Goal: Browse casually: Explore the website without a specific task or goal

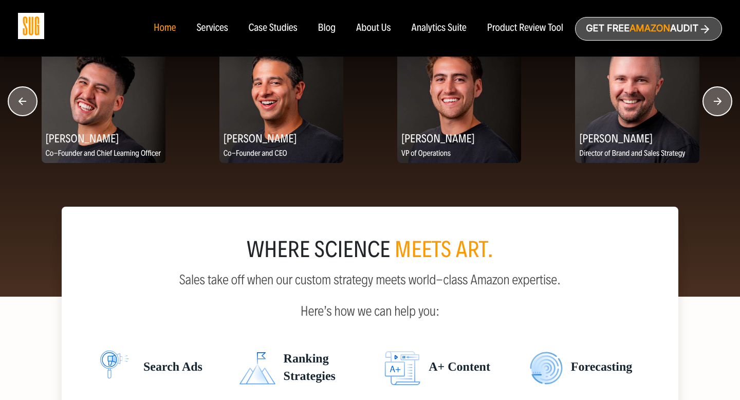
scroll to position [1286, 0]
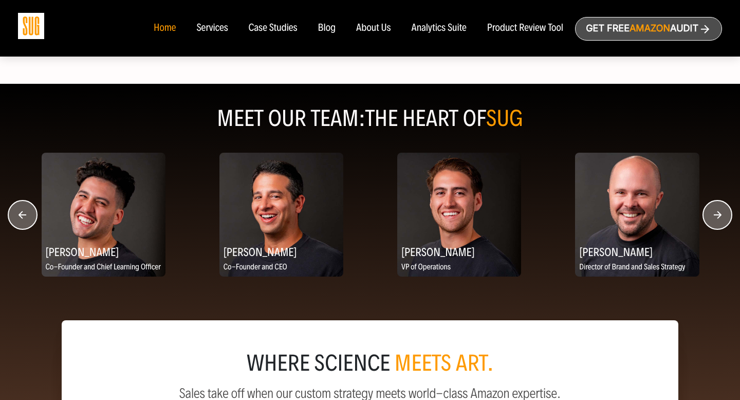
click at [711, 216] on circle "button" at bounding box center [717, 214] width 29 height 29
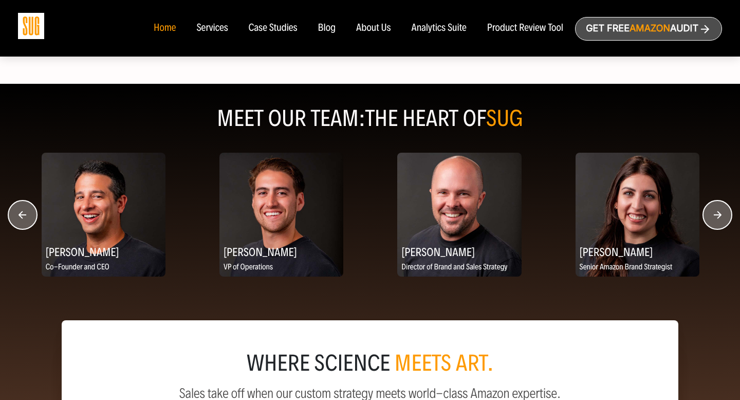
click at [711, 216] on circle "button" at bounding box center [717, 214] width 29 height 29
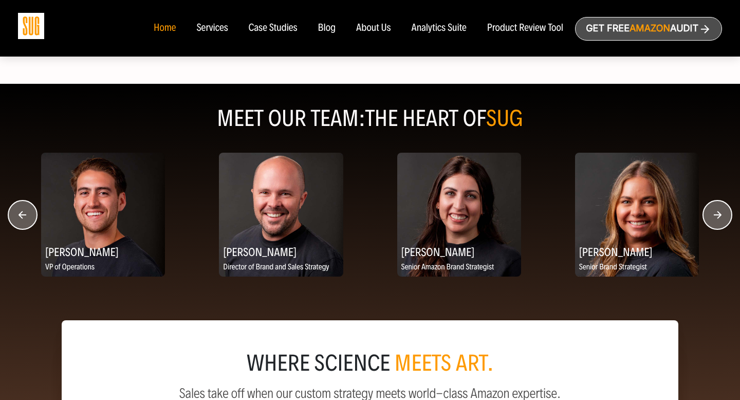
click at [711, 216] on circle "button" at bounding box center [717, 214] width 29 height 29
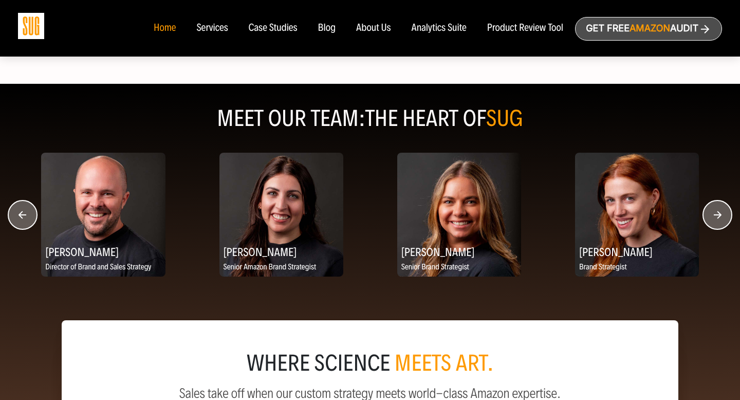
click at [711, 216] on circle "button" at bounding box center [717, 214] width 29 height 29
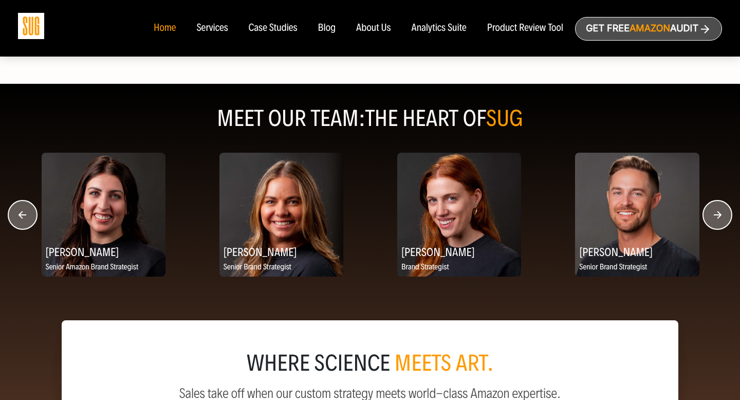
click at [711, 216] on circle "button" at bounding box center [717, 214] width 29 height 29
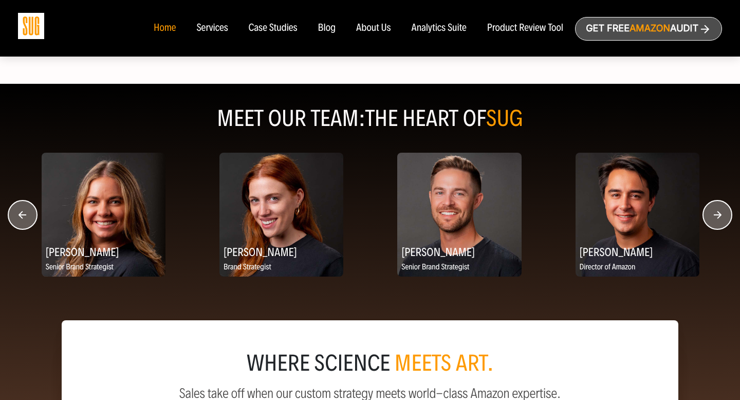
click at [711, 216] on circle "button" at bounding box center [717, 214] width 29 height 29
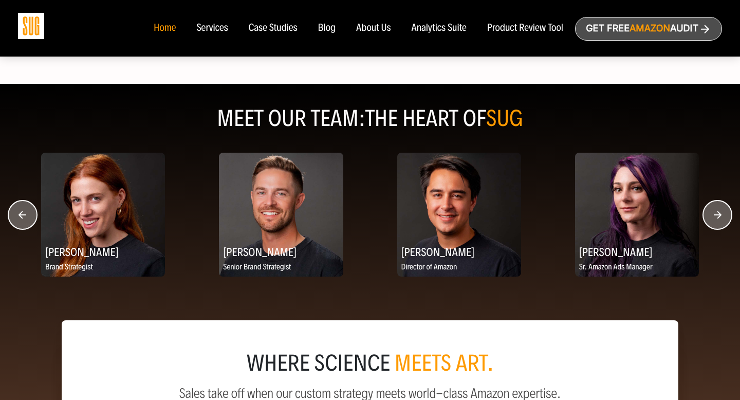
click at [711, 216] on circle "button" at bounding box center [717, 214] width 29 height 29
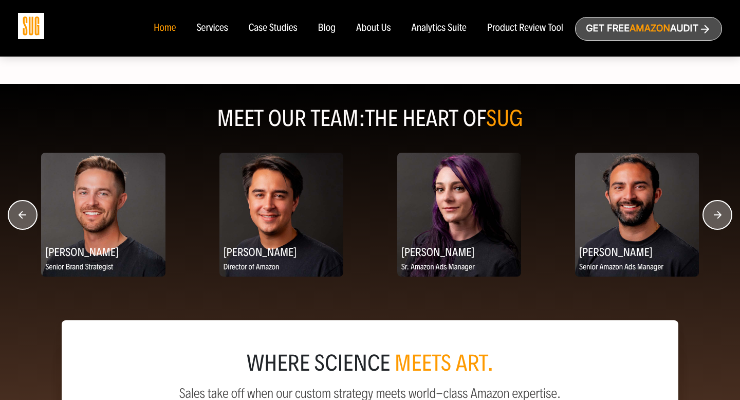
click at [711, 216] on circle "button" at bounding box center [717, 214] width 29 height 29
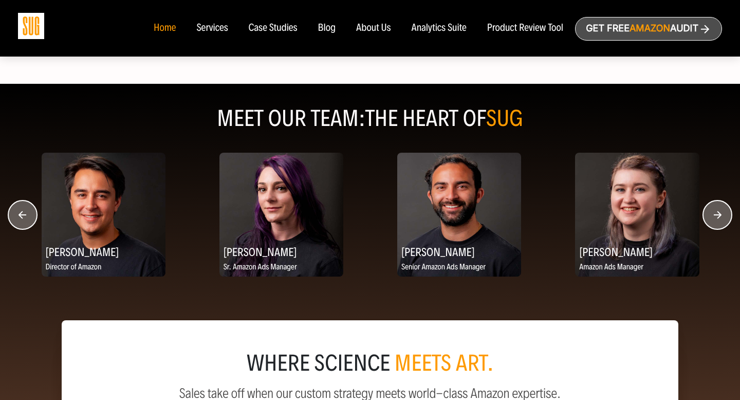
click at [711, 216] on circle "button" at bounding box center [717, 214] width 29 height 29
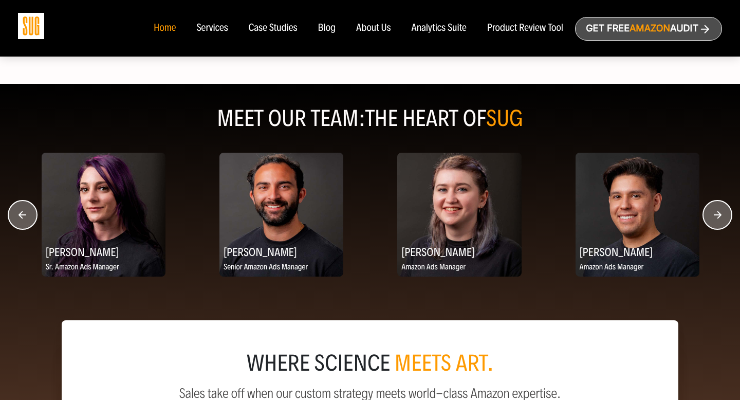
click at [711, 216] on circle "button" at bounding box center [717, 214] width 29 height 29
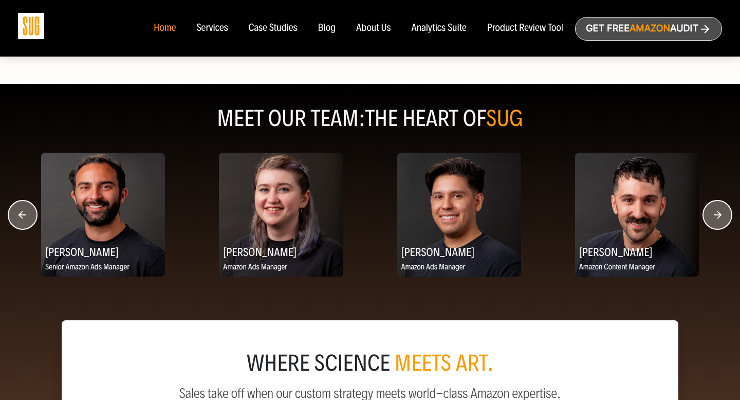
click at [711, 216] on circle "button" at bounding box center [717, 214] width 29 height 29
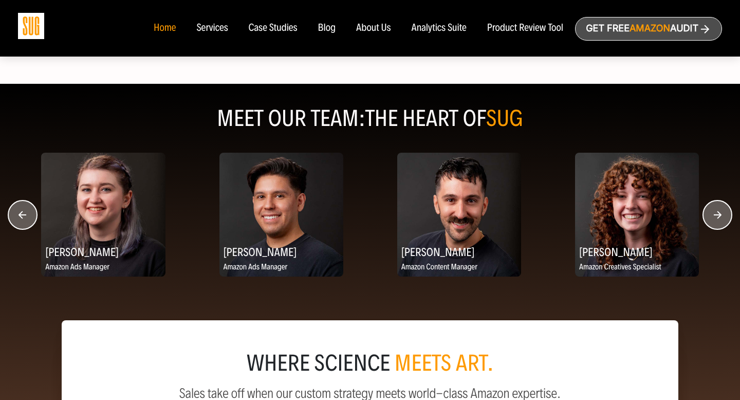
click at [711, 216] on circle "button" at bounding box center [717, 214] width 29 height 29
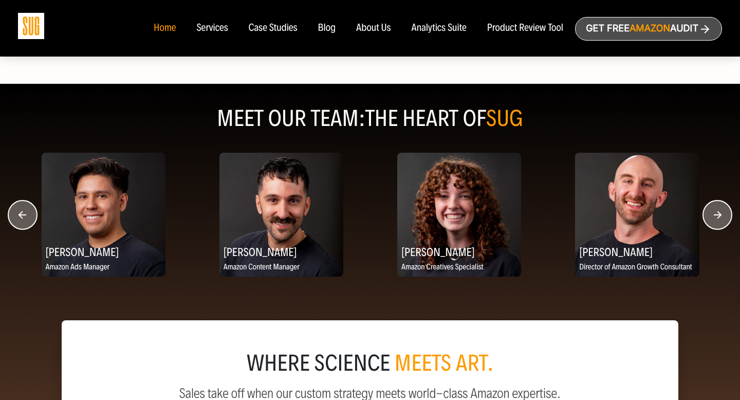
click at [711, 216] on circle "button" at bounding box center [717, 214] width 29 height 29
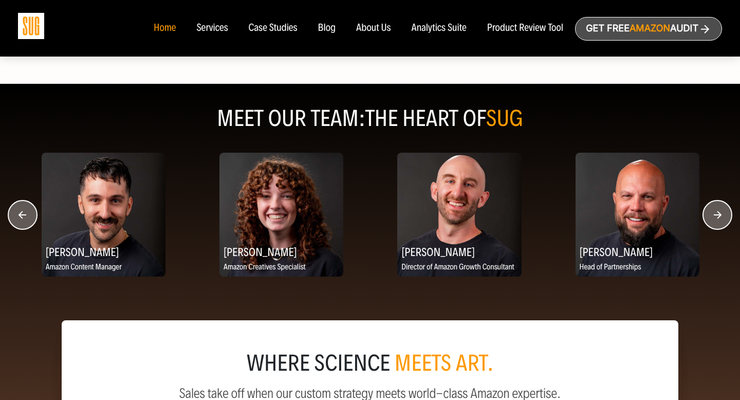
click at [711, 216] on circle "button" at bounding box center [717, 214] width 29 height 29
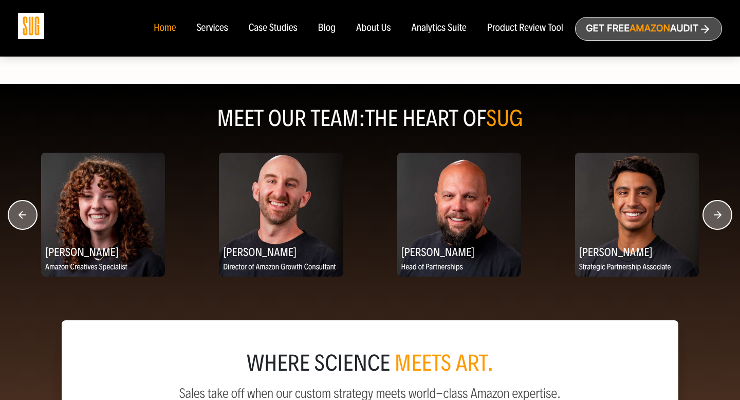
click at [711, 216] on circle "button" at bounding box center [717, 214] width 29 height 29
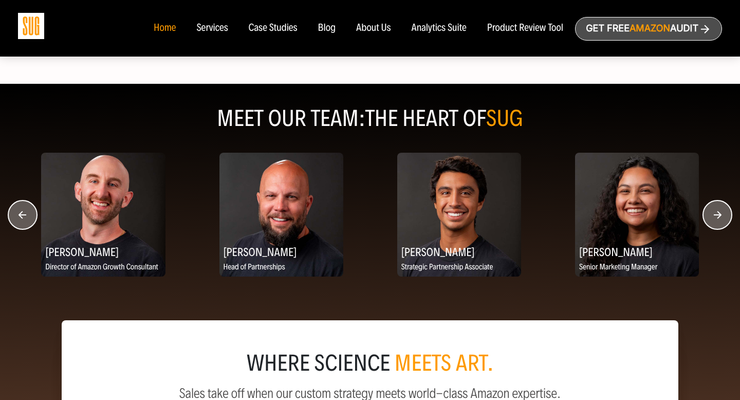
click at [711, 216] on circle "button" at bounding box center [717, 214] width 29 height 29
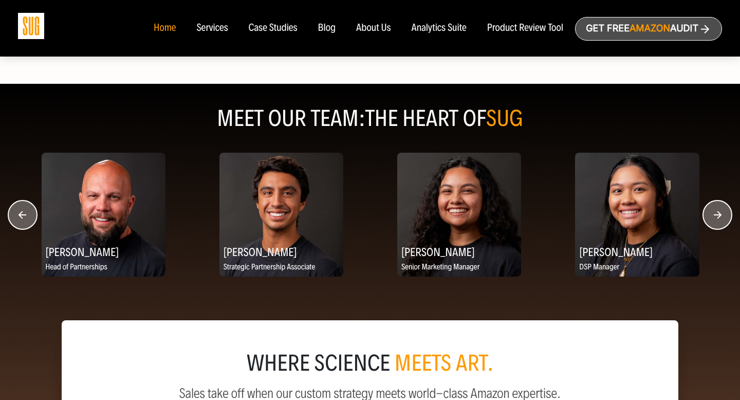
click at [711, 216] on circle "button" at bounding box center [717, 214] width 29 height 29
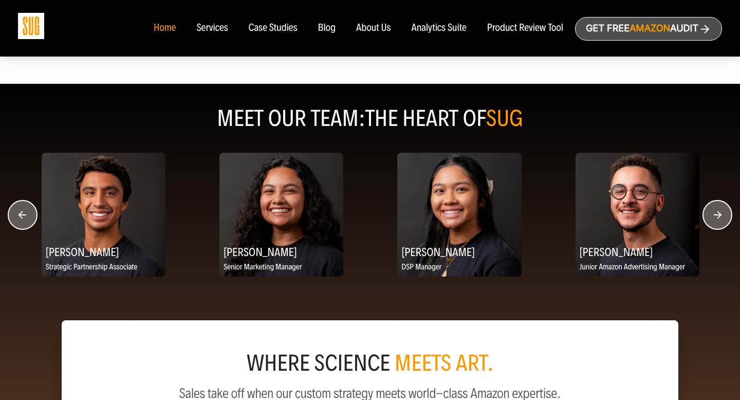
click at [711, 216] on circle "button" at bounding box center [717, 214] width 29 height 29
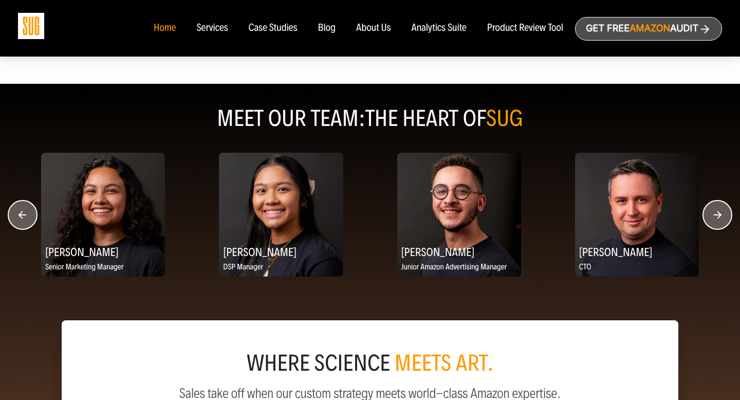
click at [711, 216] on circle "button" at bounding box center [717, 214] width 29 height 29
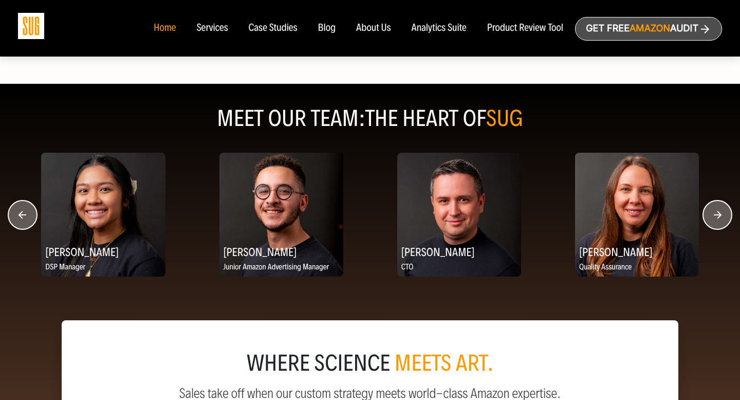
click at [711, 216] on circle "button" at bounding box center [717, 214] width 29 height 29
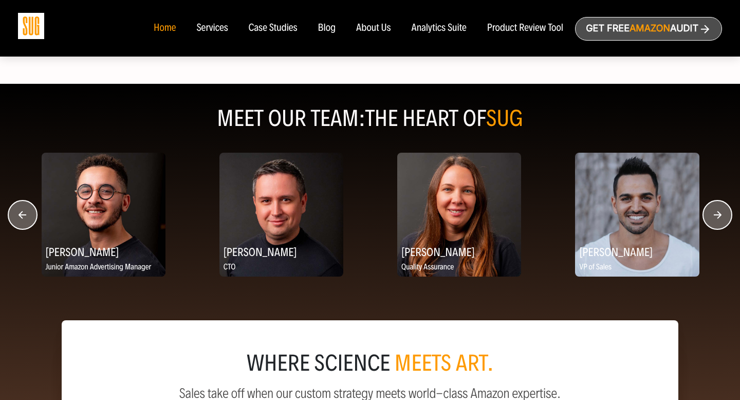
click at [711, 216] on circle "button" at bounding box center [717, 214] width 29 height 29
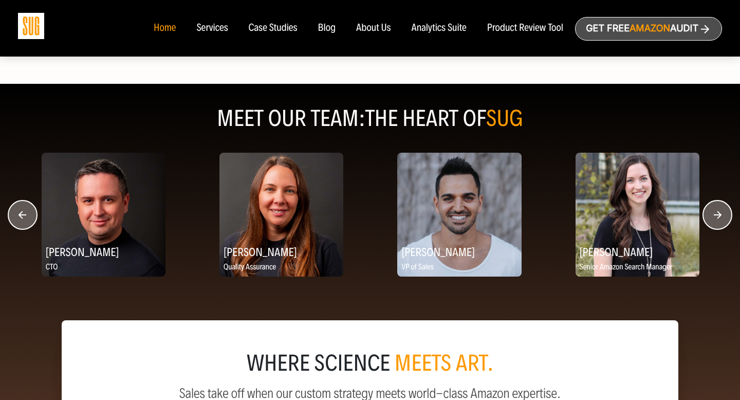
click at [711, 216] on circle "button" at bounding box center [717, 214] width 29 height 29
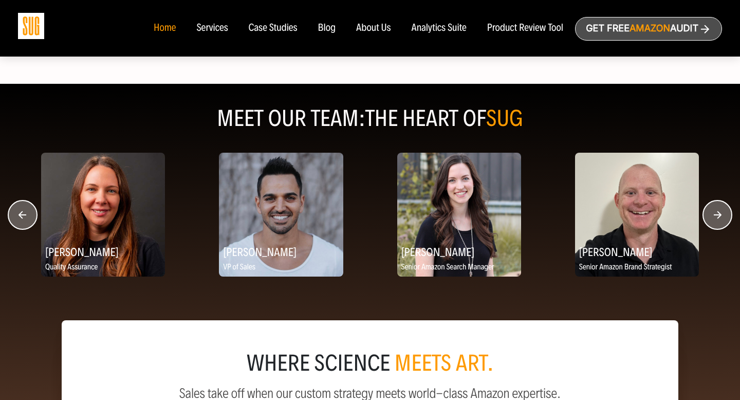
click at [711, 216] on circle "button" at bounding box center [717, 214] width 29 height 29
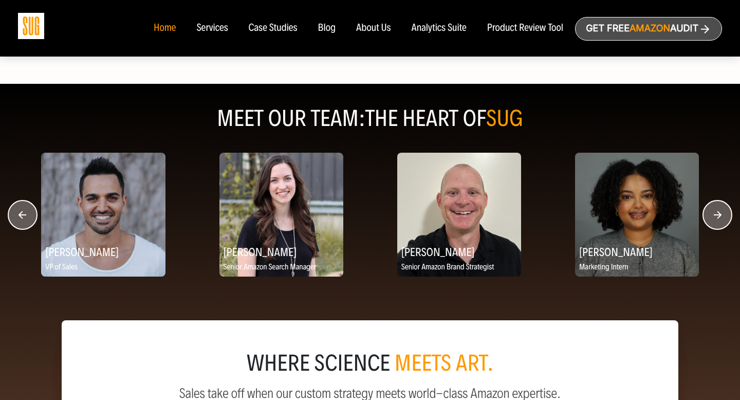
click at [711, 216] on circle "button" at bounding box center [717, 214] width 29 height 29
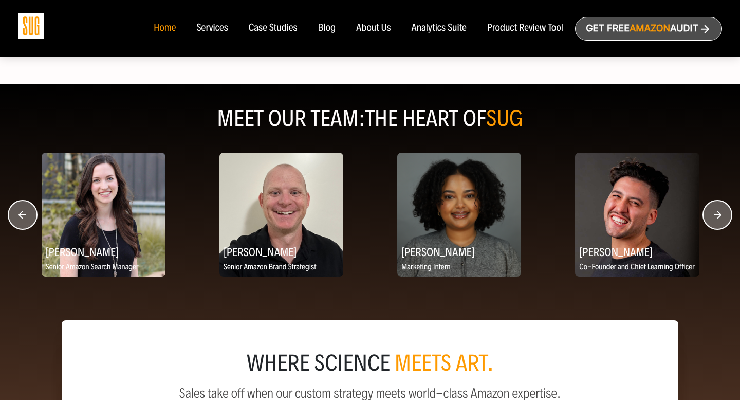
click at [711, 216] on circle "button" at bounding box center [717, 214] width 29 height 29
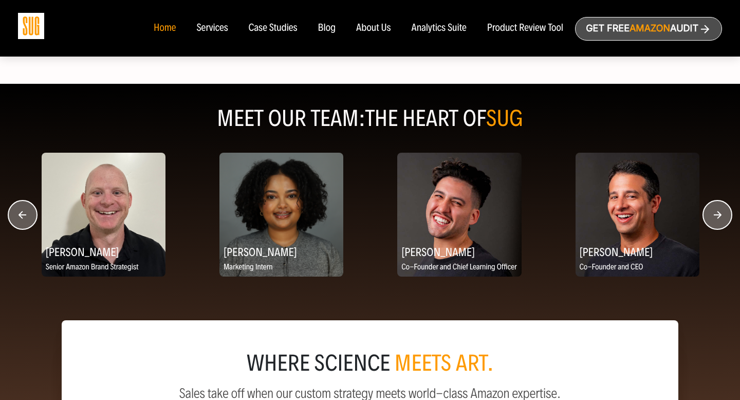
click at [711, 216] on circle "button" at bounding box center [717, 214] width 29 height 29
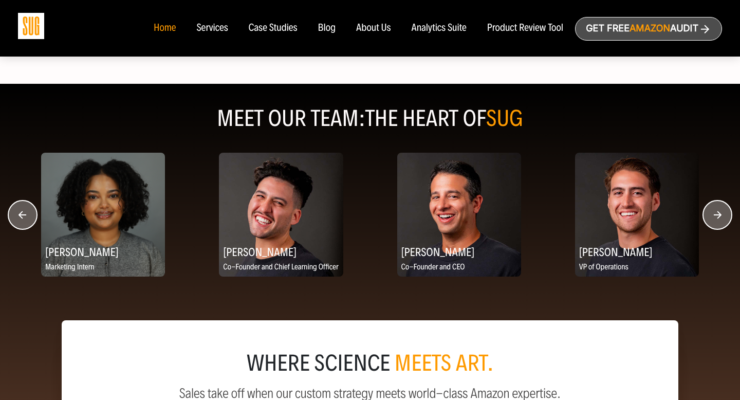
click at [711, 216] on circle "button" at bounding box center [717, 214] width 29 height 29
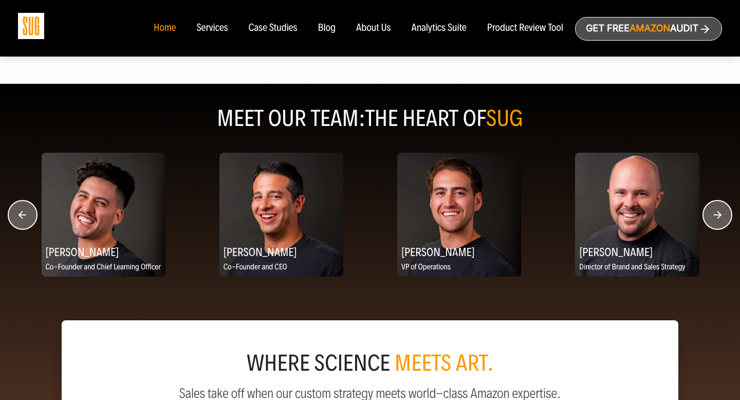
click at [711, 216] on circle "button" at bounding box center [717, 214] width 29 height 29
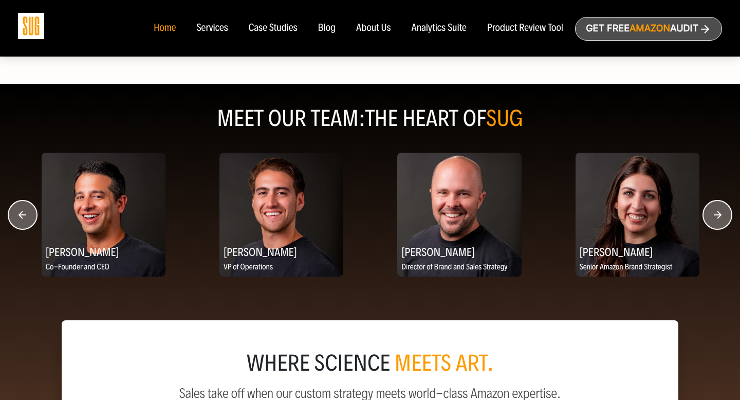
click at [711, 216] on circle "button" at bounding box center [717, 214] width 29 height 29
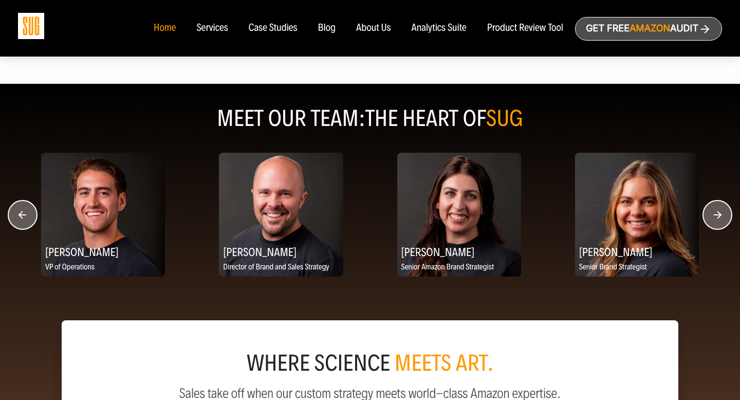
click at [711, 216] on circle "button" at bounding box center [717, 214] width 29 height 29
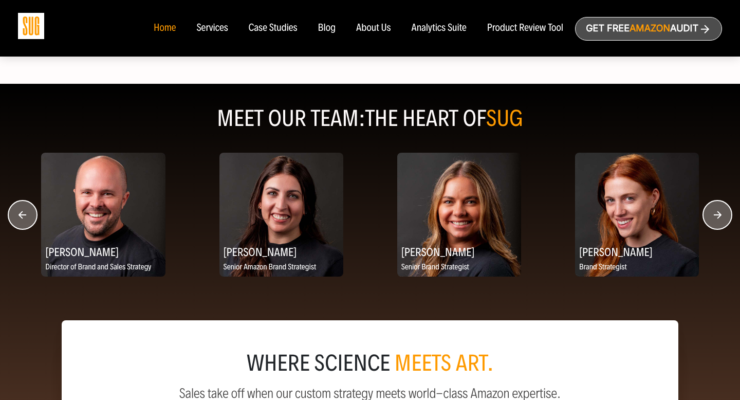
click at [711, 216] on circle "button" at bounding box center [717, 214] width 29 height 29
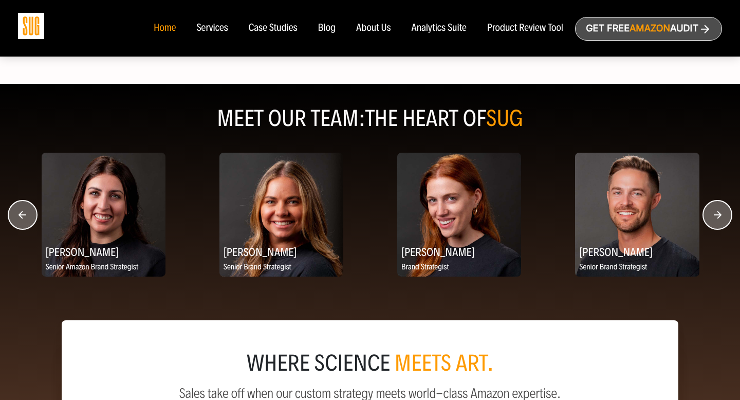
click at [711, 216] on circle "button" at bounding box center [717, 214] width 29 height 29
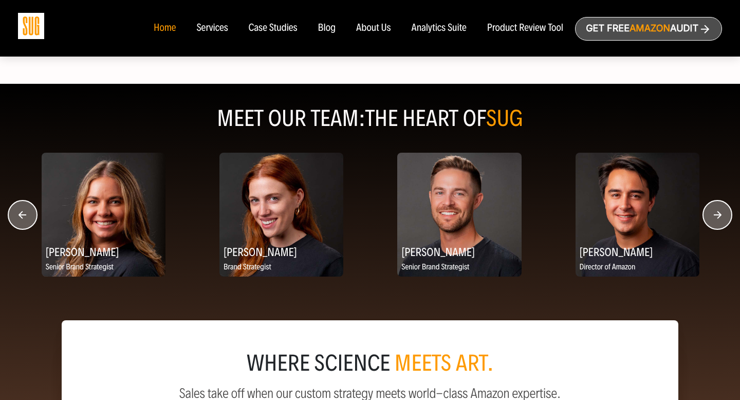
click at [711, 216] on circle "button" at bounding box center [717, 214] width 29 height 29
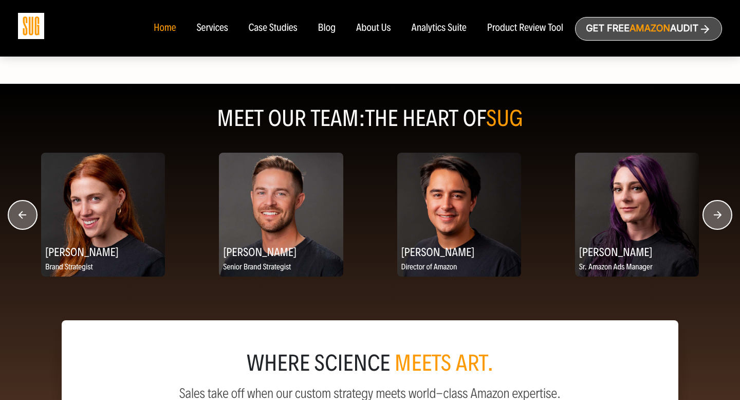
click at [711, 216] on circle "button" at bounding box center [717, 214] width 29 height 29
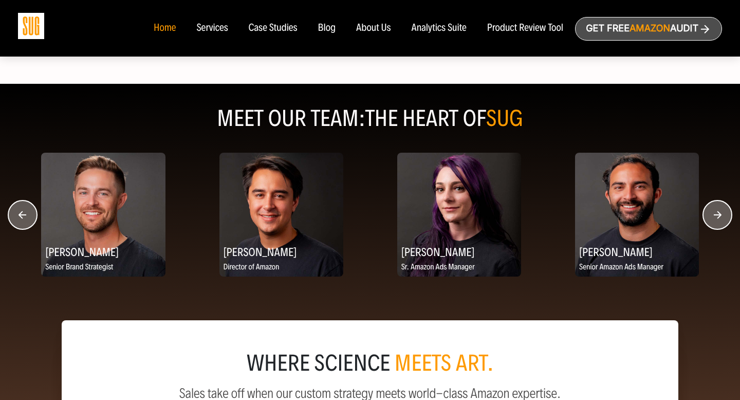
click at [711, 216] on circle "button" at bounding box center [717, 214] width 29 height 29
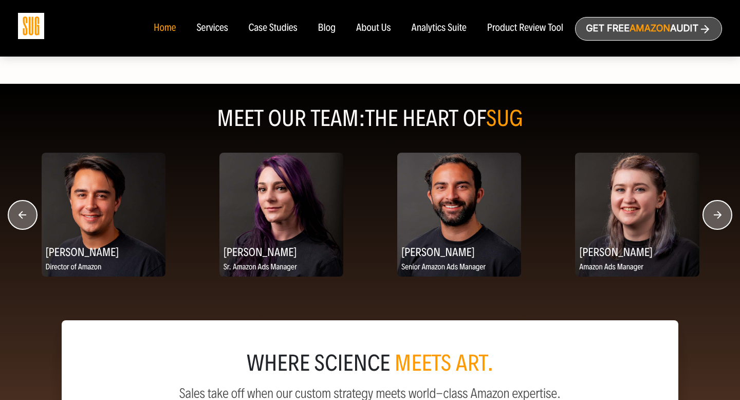
click at [711, 216] on circle "button" at bounding box center [717, 214] width 29 height 29
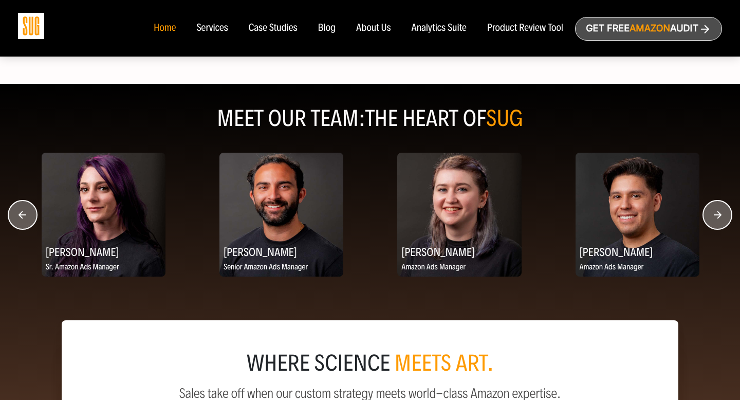
click at [711, 216] on circle "button" at bounding box center [717, 214] width 29 height 29
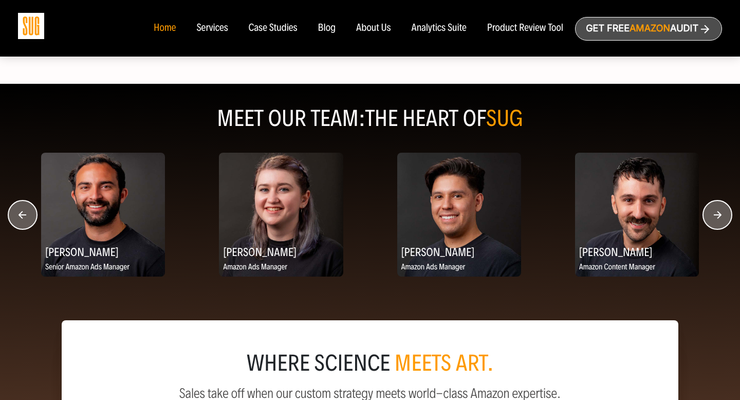
click at [711, 216] on circle "button" at bounding box center [717, 214] width 29 height 29
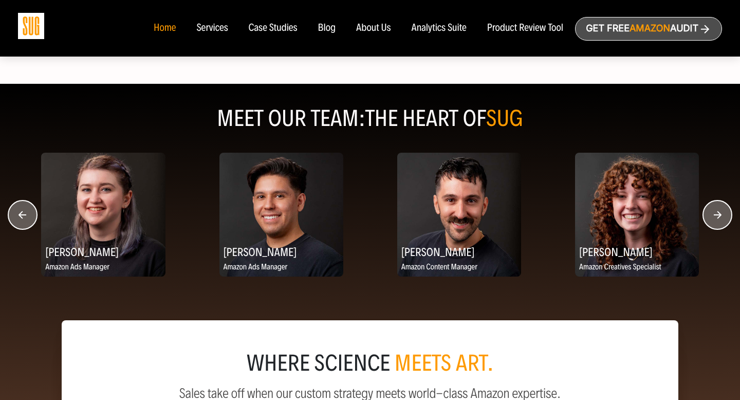
click at [711, 216] on circle "button" at bounding box center [717, 214] width 29 height 29
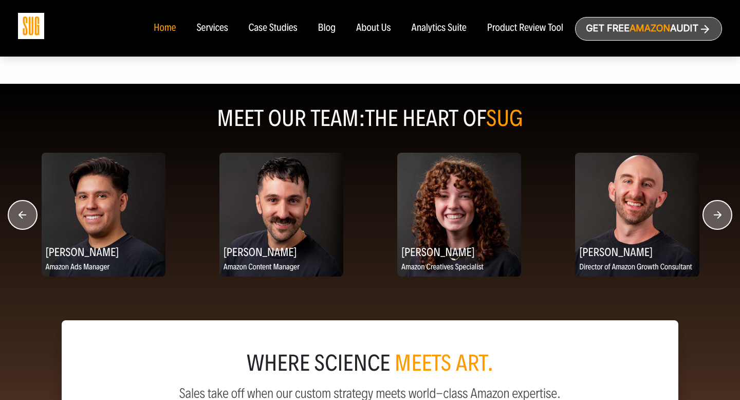
click at [711, 216] on circle "button" at bounding box center [717, 214] width 29 height 29
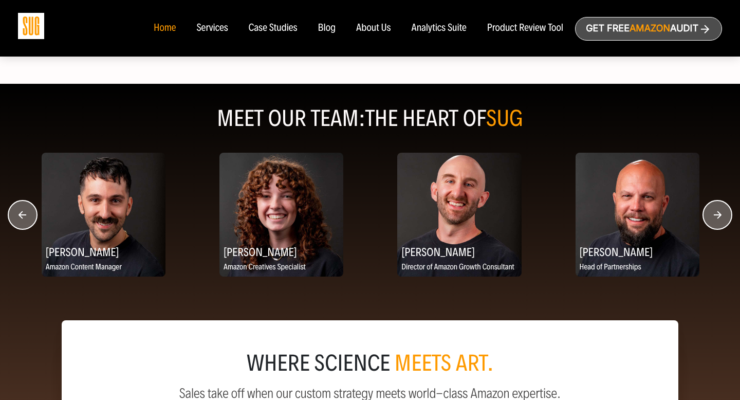
click at [711, 216] on circle "button" at bounding box center [717, 214] width 29 height 29
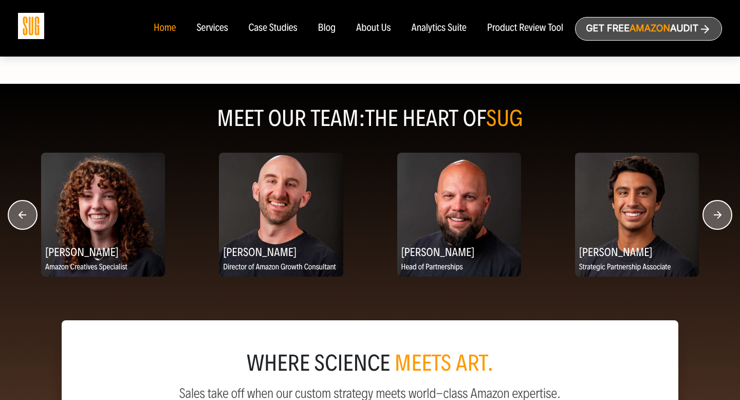
click at [449, 208] on img at bounding box center [459, 215] width 124 height 124
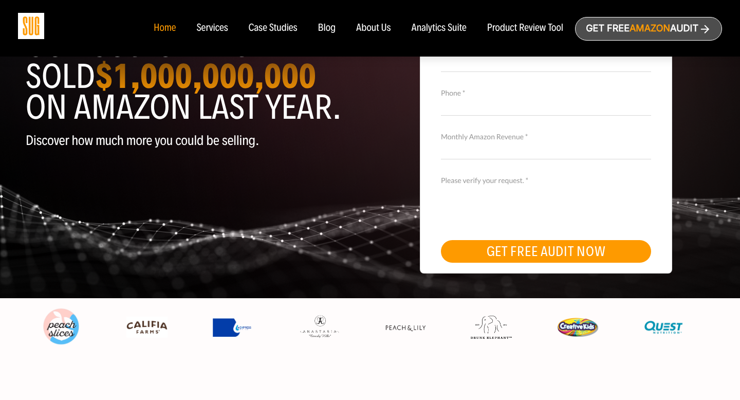
scroll to position [0, 0]
